Goal: Find specific page/section: Find specific page/section

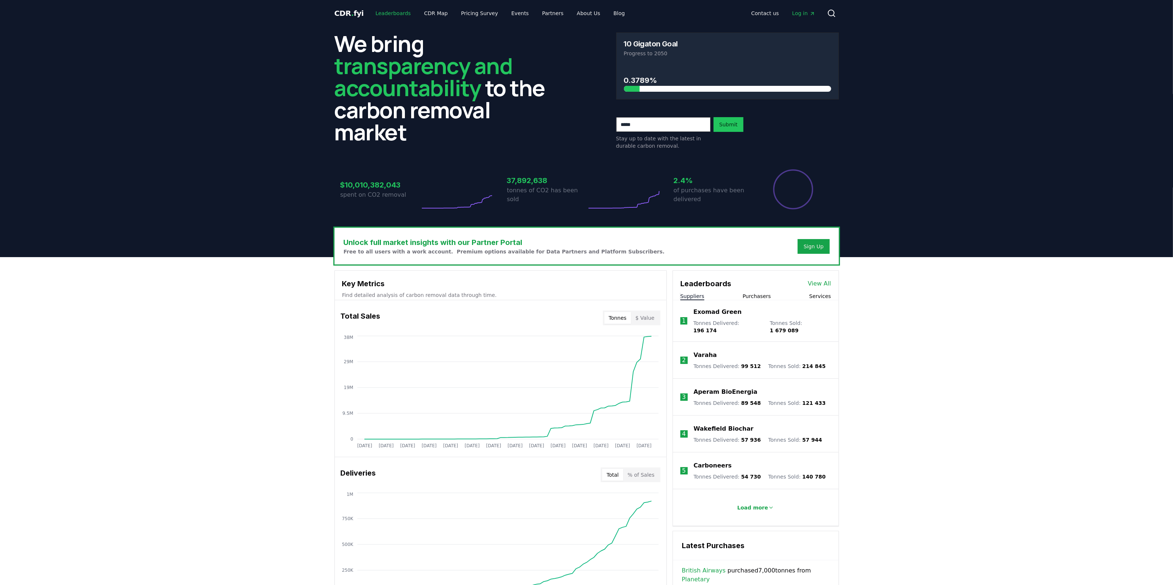
click at [391, 7] on link "Leaderboards" at bounding box center [392, 13] width 47 height 13
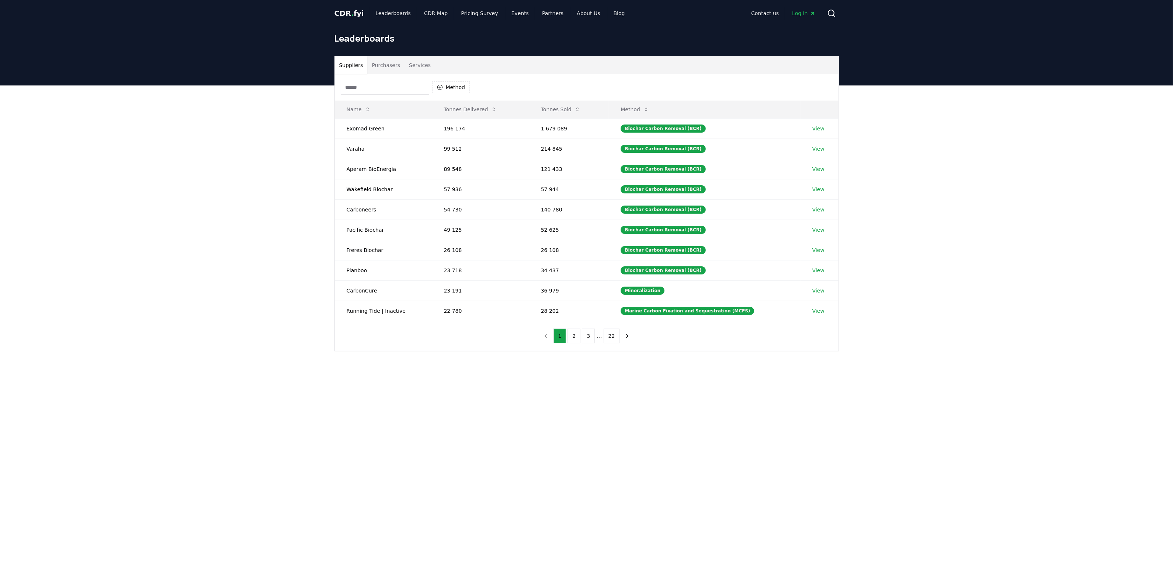
click at [379, 88] on input at bounding box center [385, 87] width 88 height 15
click at [377, 66] on button "Purchasers" at bounding box center [385, 65] width 37 height 18
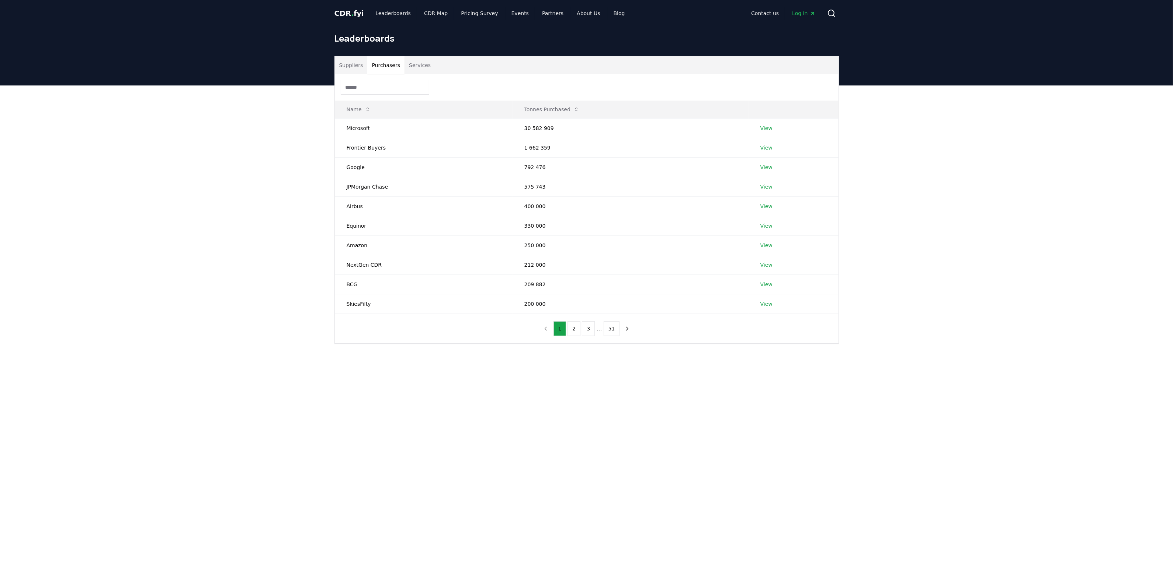
click at [373, 85] on input at bounding box center [385, 87] width 88 height 15
type input "****"
click at [358, 133] on td "Doordash" at bounding box center [425, 128] width 180 height 20
click at [764, 128] on link "View" at bounding box center [767, 128] width 12 height 7
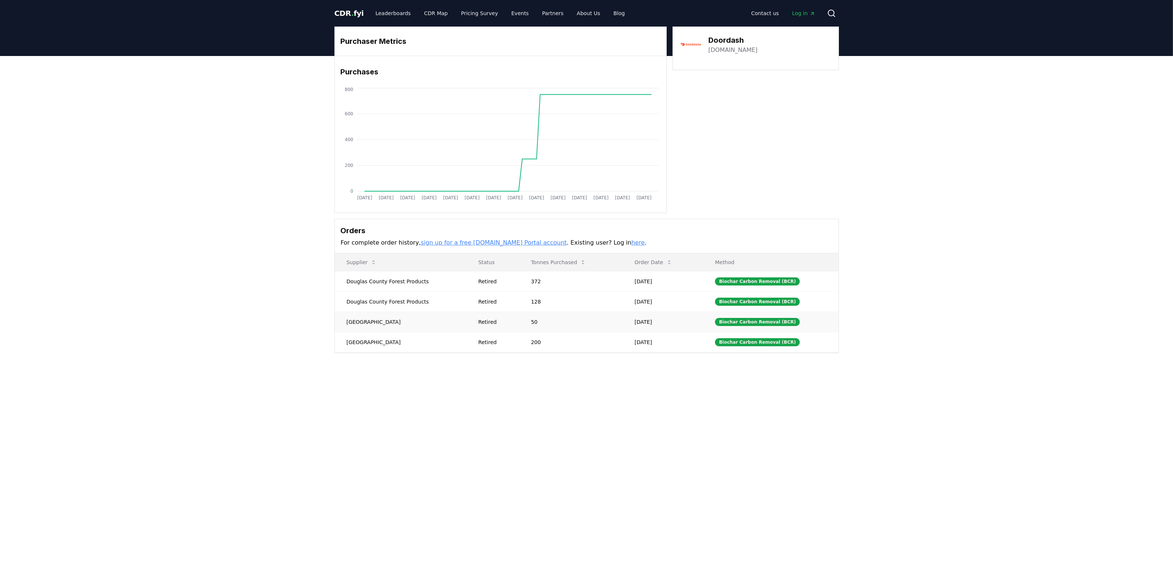
drag, startPoint x: 377, startPoint y: 322, endPoint x: 365, endPoint y: 328, distance: 13.5
click at [359, 323] on td "Nordgau" at bounding box center [401, 322] width 132 height 20
copy td "Nordgau"
click at [364, 329] on td "Nordgau" at bounding box center [401, 322] width 132 height 20
